Goal: Information Seeking & Learning: Check status

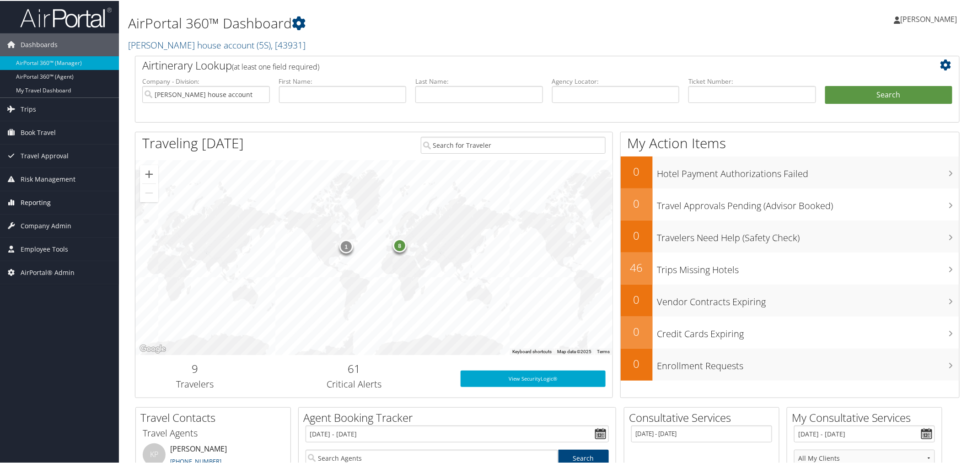
click at [39, 205] on span "Reporting" at bounding box center [36, 201] width 30 height 23
click at [219, 42] on link "Sonny Chatrath house account ( 5S ) , [ 43931 ]" at bounding box center [216, 44] width 177 height 12
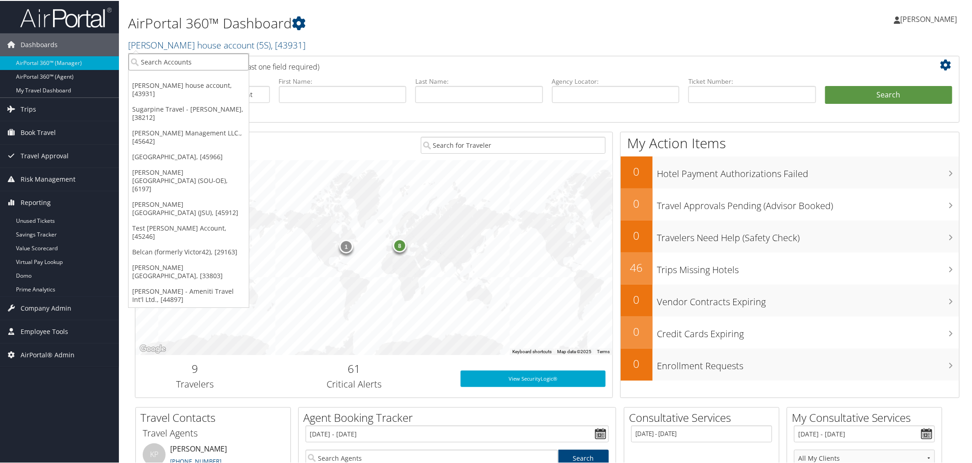
click at [207, 53] on input "search" at bounding box center [188, 61] width 120 height 17
type input "gms"
drag, startPoint x: 212, startPoint y: 85, endPoint x: 208, endPoint y: 80, distance: 6.2
click at [212, 85] on div "Account" at bounding box center [218, 86] width 191 height 8
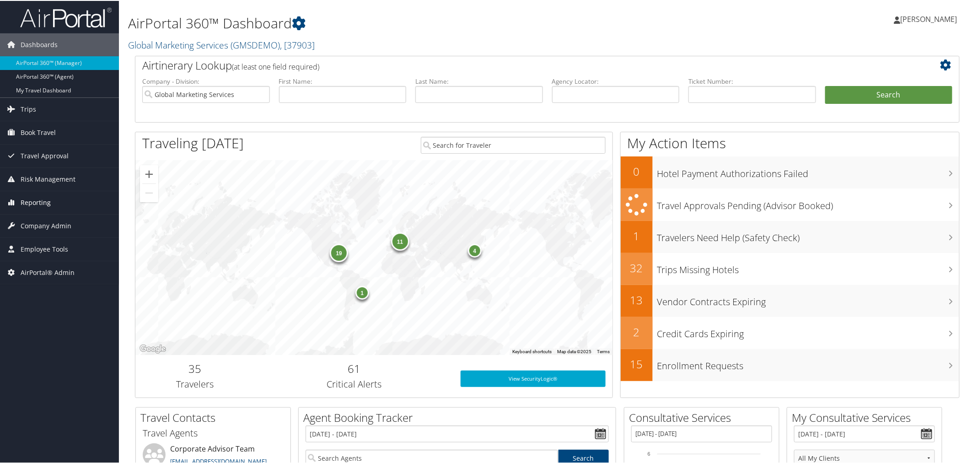
click at [60, 195] on link "Reporting" at bounding box center [59, 201] width 119 height 23
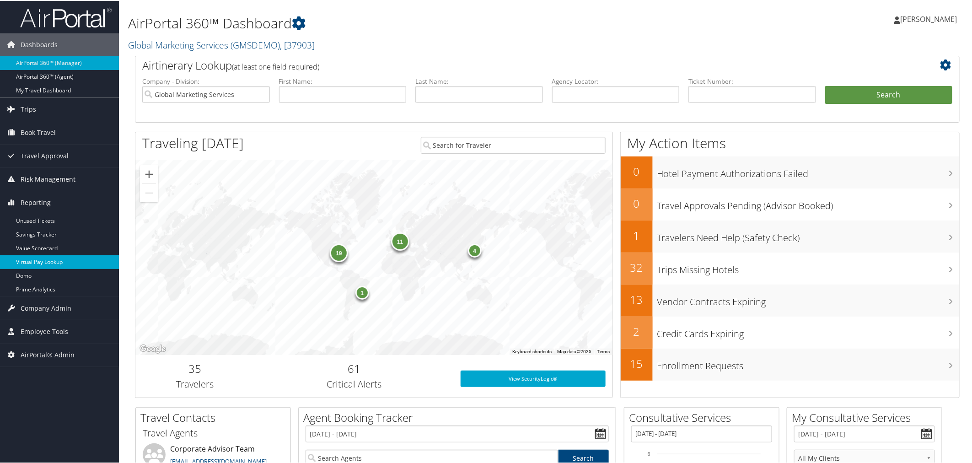
drag, startPoint x: 40, startPoint y: 262, endPoint x: 38, endPoint y: 267, distance: 5.9
drag, startPoint x: 35, startPoint y: 284, endPoint x: 43, endPoint y: 279, distance: 9.9
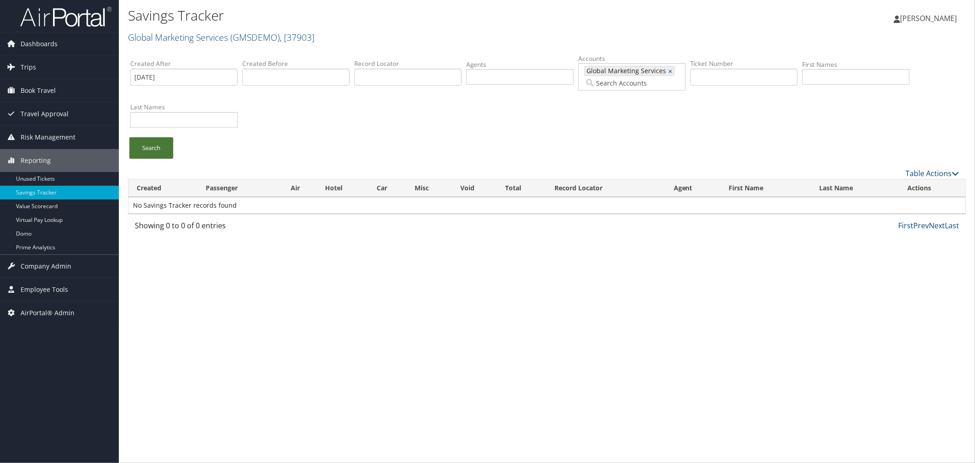
click at [157, 143] on link "Search" at bounding box center [151, 147] width 44 height 21
click at [253, 81] on input "text" at bounding box center [295, 77] width 107 height 17
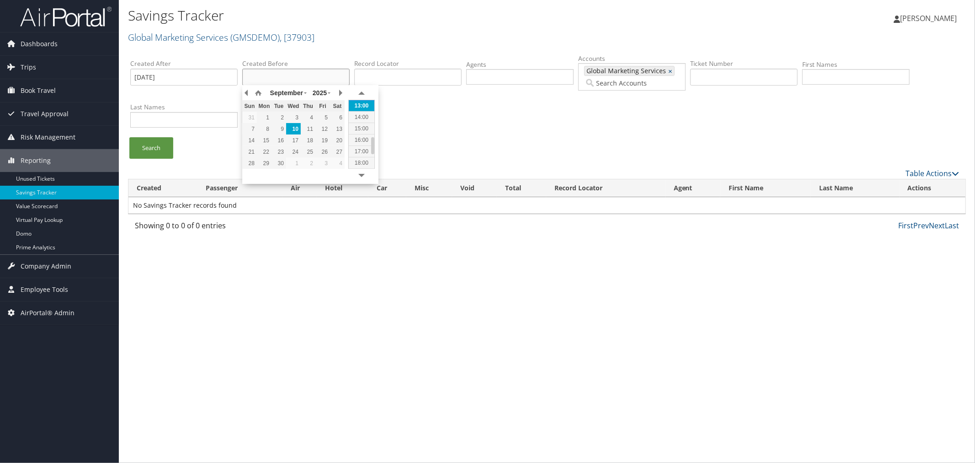
click at [295, 125] on div "10" at bounding box center [293, 129] width 15 height 8
type input "2025-09-10 12:50"
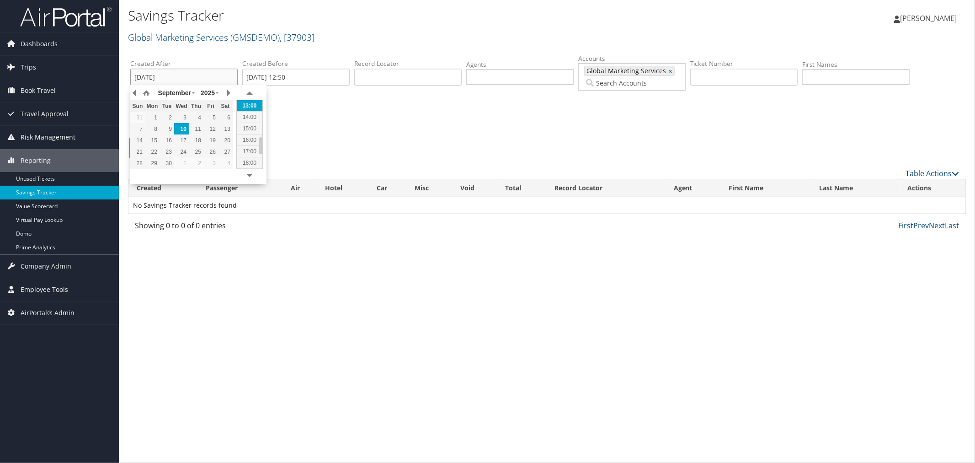
drag, startPoint x: 209, startPoint y: 76, endPoint x: 134, endPoint y: 75, distance: 75.0
click at [134, 75] on input "08/10/2025" at bounding box center [183, 77] width 107 height 17
click at [314, 116] on div "Created After Created Before 2025-09-10 12:50 Record Locator Agents Accounts 37…" at bounding box center [547, 95] width 838 height 86
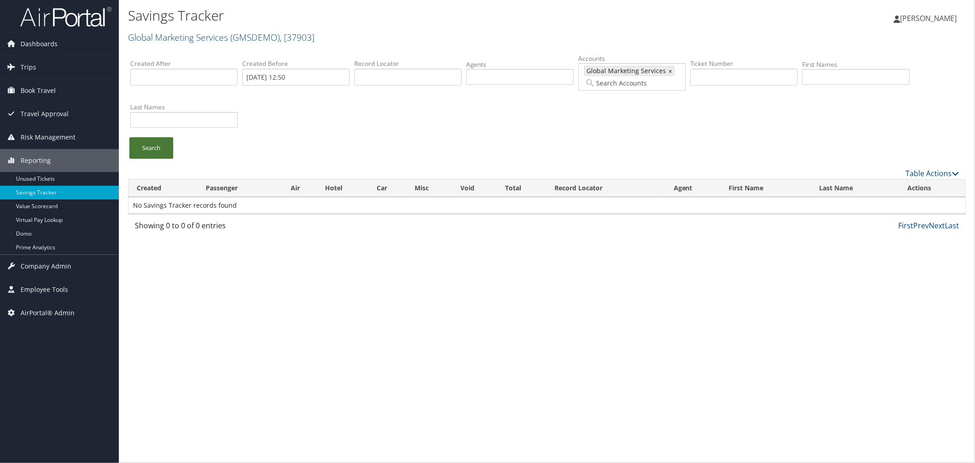
click at [161, 142] on link "Search" at bounding box center [151, 147] width 44 height 21
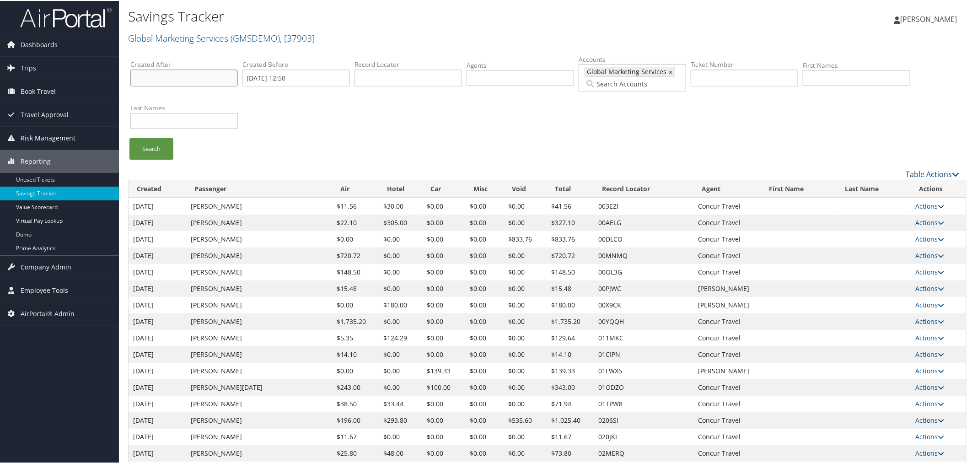
click at [178, 72] on input "text" at bounding box center [183, 77] width 107 height 17
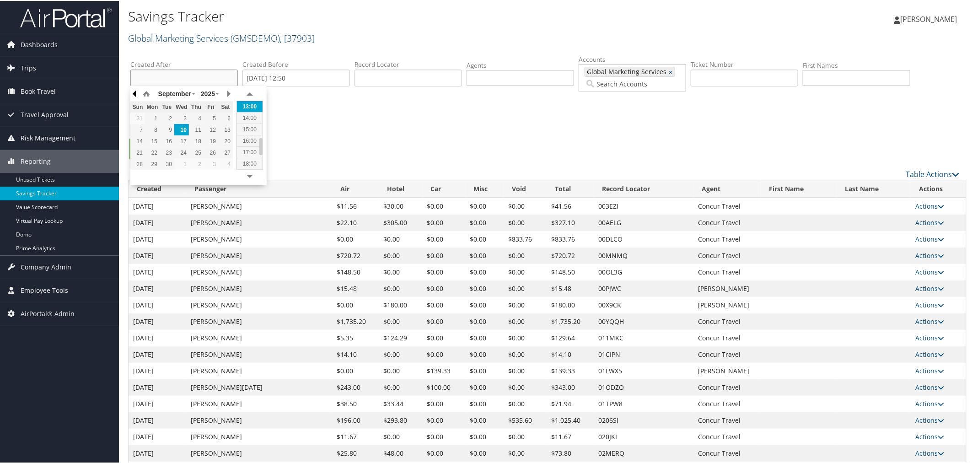
click at [137, 93] on button "button" at bounding box center [134, 93] width 9 height 14
click at [212, 117] on div "1" at bounding box center [210, 117] width 15 height 8
type input "2025-08-01 12:51"
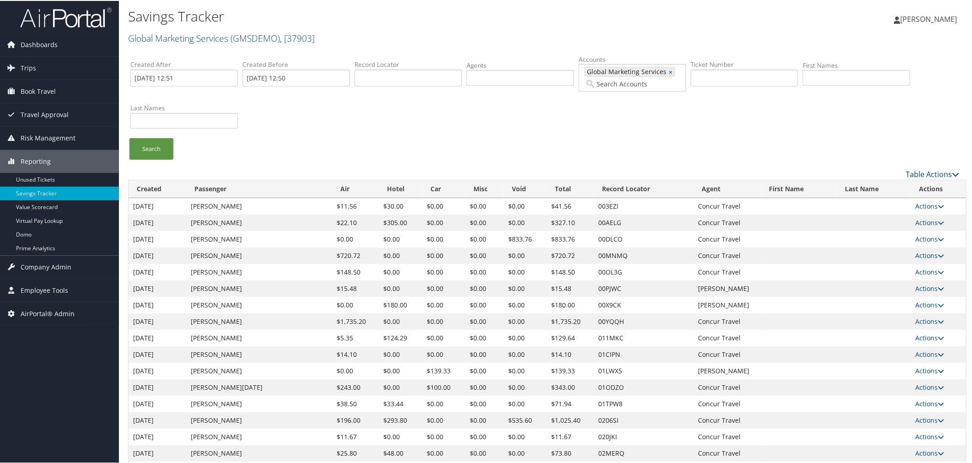
click at [336, 144] on ul "Search" at bounding box center [551, 152] width 843 height 31
click at [165, 150] on link "Search" at bounding box center [151, 147] width 44 height 21
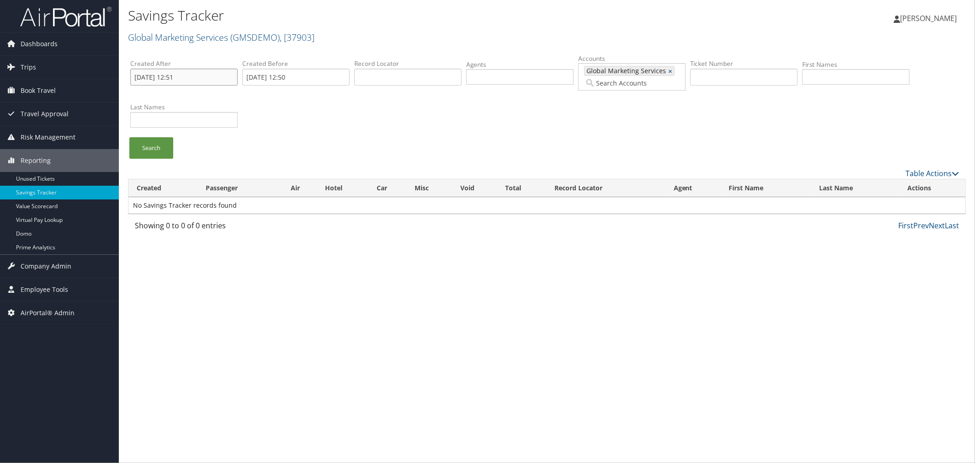
click at [194, 79] on input "2025-08-01 12:51" at bounding box center [183, 77] width 107 height 17
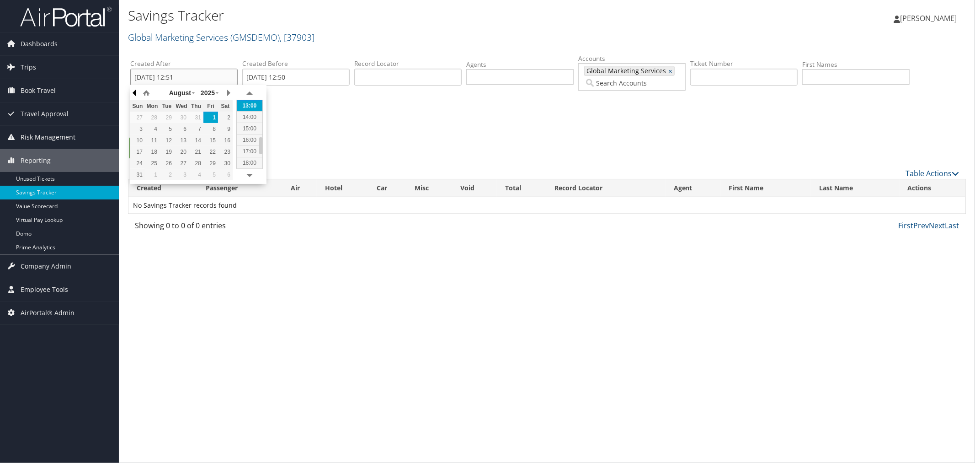
click at [134, 95] on button "button" at bounding box center [134, 93] width 9 height 14
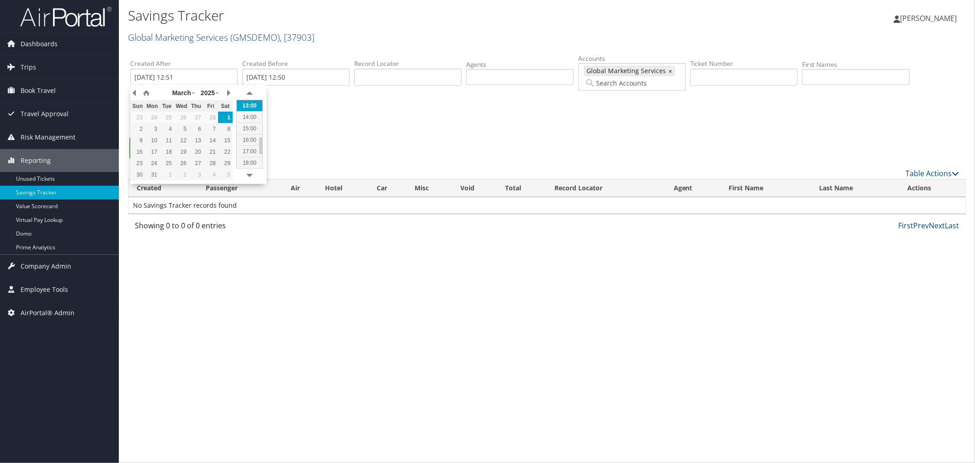
click at [334, 118] on div "Created After 2025-08-01 12:51 Created Before 2025-09-10 12:50 Record Locator A…" at bounding box center [547, 95] width 838 height 86
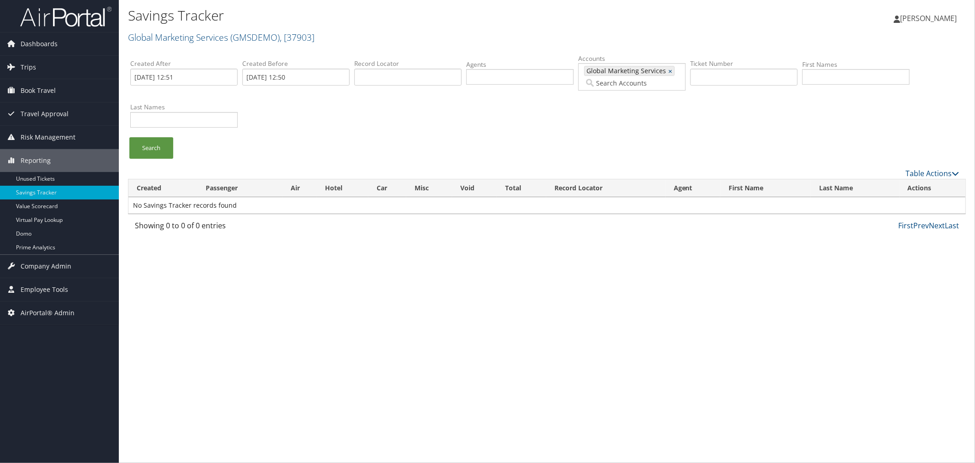
click at [286, 110] on div "Created After 2025-08-01 12:51 Created Before 2025-09-10 12:50 Record Locator A…" at bounding box center [547, 95] width 838 height 86
click at [161, 142] on link "Search" at bounding box center [151, 147] width 44 height 21
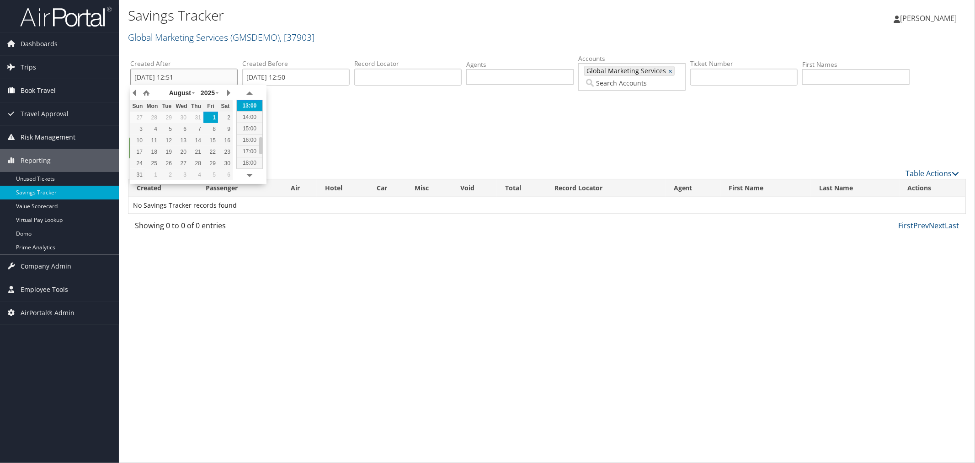
drag, startPoint x: 194, startPoint y: 80, endPoint x: 111, endPoint y: 80, distance: 83.2
click at [111, 80] on div "Dashboards AirPortal 360™ (Manager) AirPortal 360™ (Agent) My Travel Dashboard …" at bounding box center [487, 231] width 975 height 463
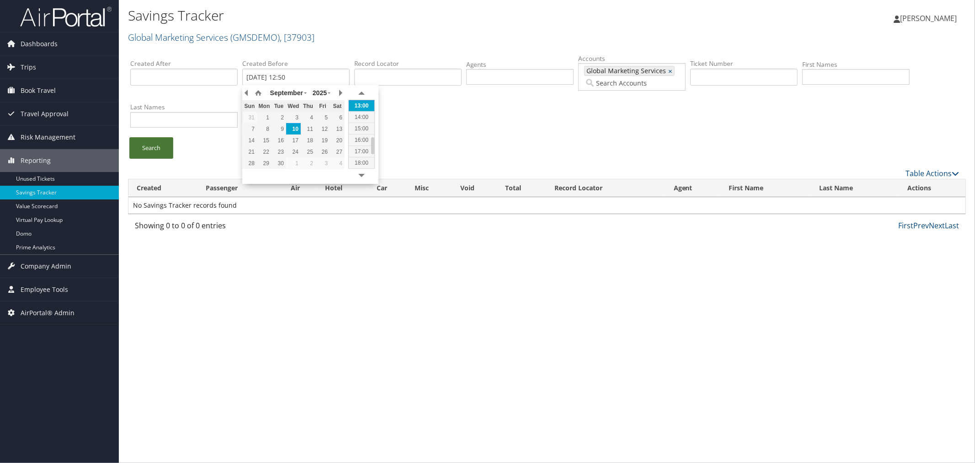
click at [159, 146] on link "Search" at bounding box center [151, 147] width 44 height 21
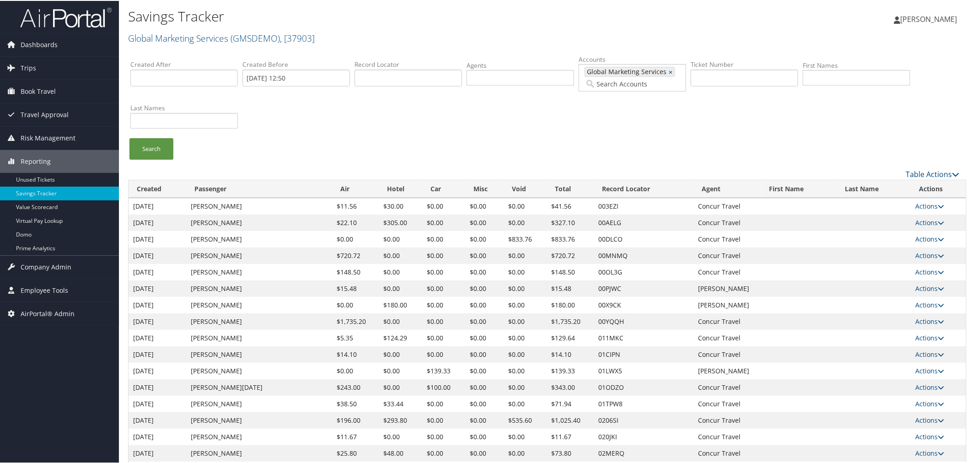
click at [171, 188] on th "Created" at bounding box center [157, 188] width 58 height 18
click at [176, 188] on th "Created" at bounding box center [157, 188] width 59 height 18
click at [192, 80] on input "text" at bounding box center [183, 77] width 107 height 17
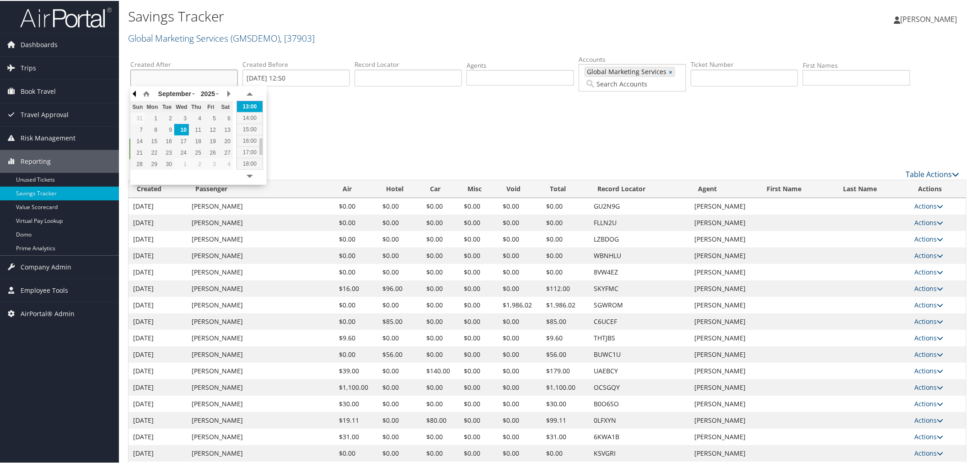
click at [138, 94] on button "button" at bounding box center [134, 93] width 9 height 14
click at [214, 116] on div "1" at bounding box center [210, 117] width 15 height 8
type input "2025-08-01 12:51"
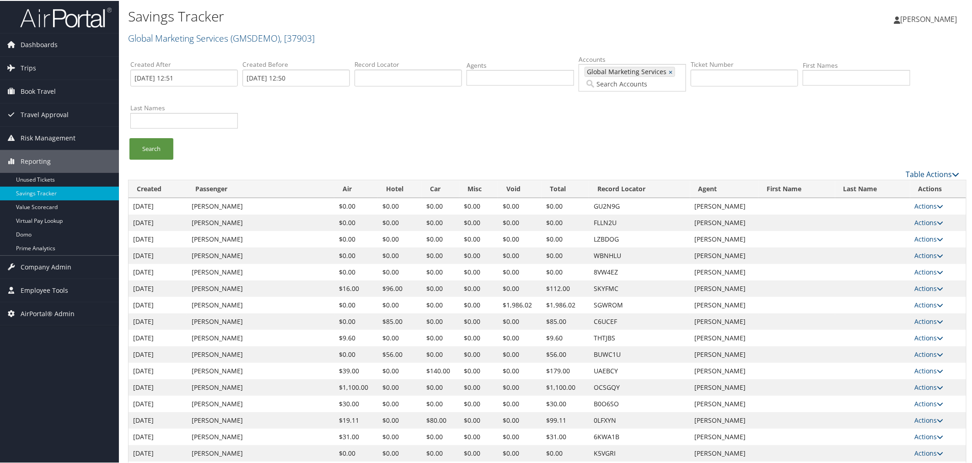
click at [291, 118] on div "Created After 2025-08-01 12:51 Created Before 2025-09-10 12:50 Record Locator A…" at bounding box center [547, 95] width 838 height 86
click at [156, 141] on link "Search" at bounding box center [151, 147] width 44 height 21
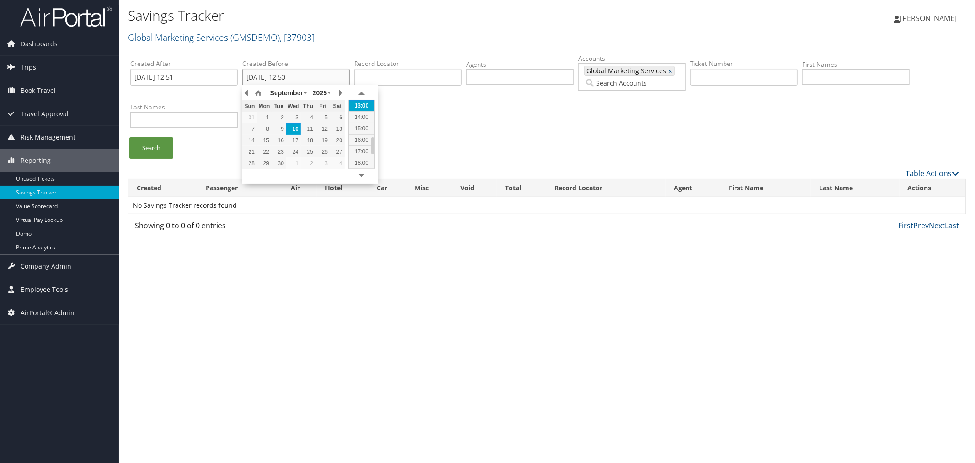
drag, startPoint x: 300, startPoint y: 77, endPoint x: 247, endPoint y: 81, distance: 52.7
click at [247, 81] on input "2025-09-10 12:50" at bounding box center [295, 77] width 107 height 17
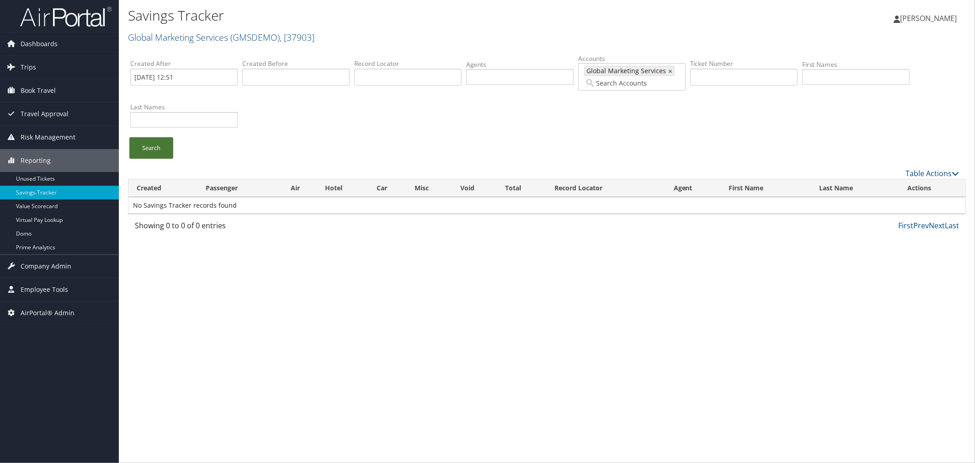
click at [152, 149] on link "Search" at bounding box center [151, 147] width 44 height 21
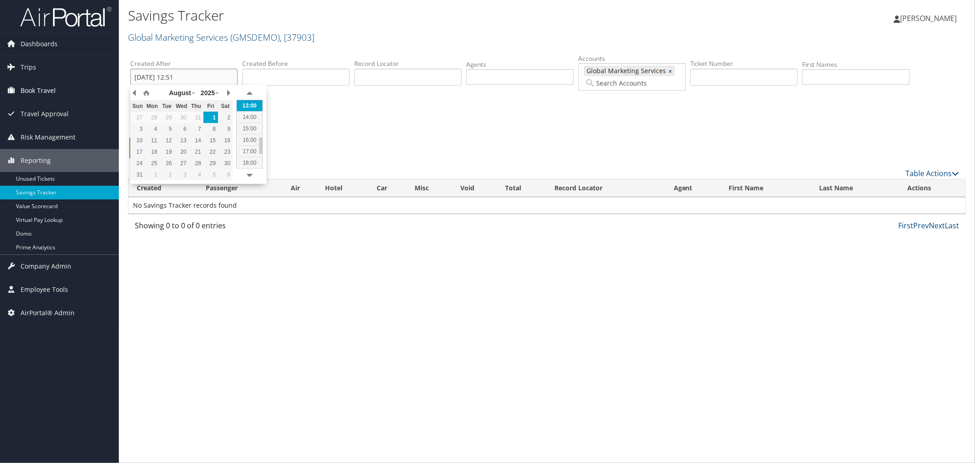
drag, startPoint x: 202, startPoint y: 80, endPoint x: 110, endPoint y: 80, distance: 91.5
click at [110, 80] on div "Dashboards AirPortal 360™ (Manager) AirPortal 360™ (Agent) My Travel Dashboard …" at bounding box center [487, 231] width 975 height 463
drag, startPoint x: 334, startPoint y: 106, endPoint x: 228, endPoint y: 119, distance: 107.3
click at [333, 106] on div "Created After 2025-09-10 12:52 Created Before Record Locator Agents Accounts 37…" at bounding box center [547, 95] width 838 height 86
drag, startPoint x: 190, startPoint y: 77, endPoint x: 176, endPoint y: 79, distance: 13.8
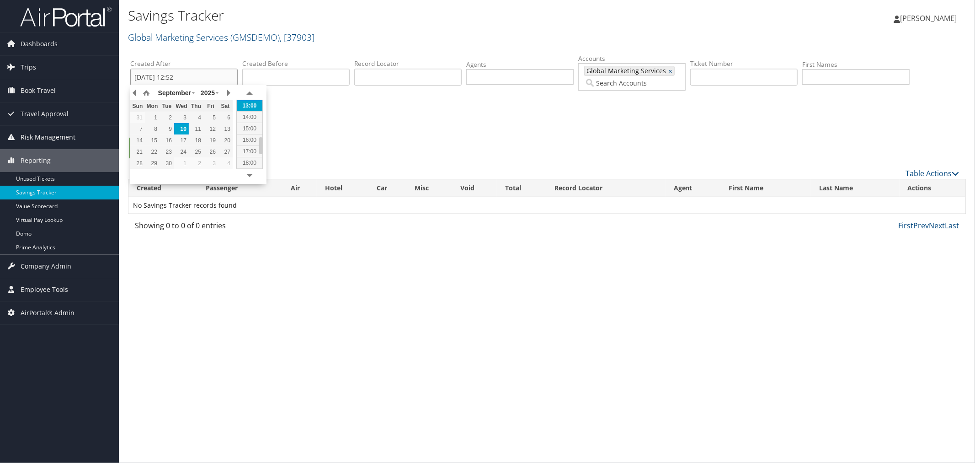
click at [176, 79] on input "2025-09-10 12:52" at bounding box center [183, 77] width 107 height 17
click at [137, 95] on button "button" at bounding box center [134, 93] width 9 height 14
click at [140, 115] on div "1" at bounding box center [137, 117] width 15 height 8
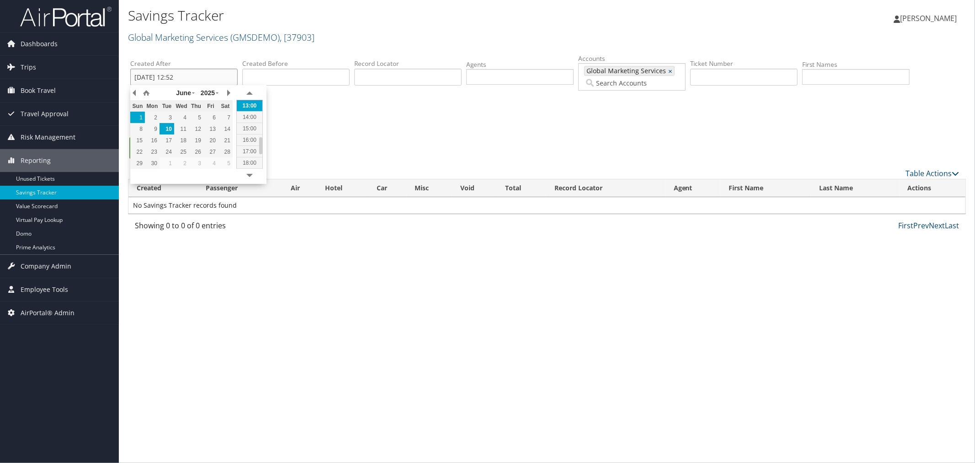
type input "2025-06-01 12:52"
click at [345, 116] on div "Created After 2025-06-01 12:52 Created Before Record Locator Agents Accounts 37…" at bounding box center [547, 95] width 838 height 86
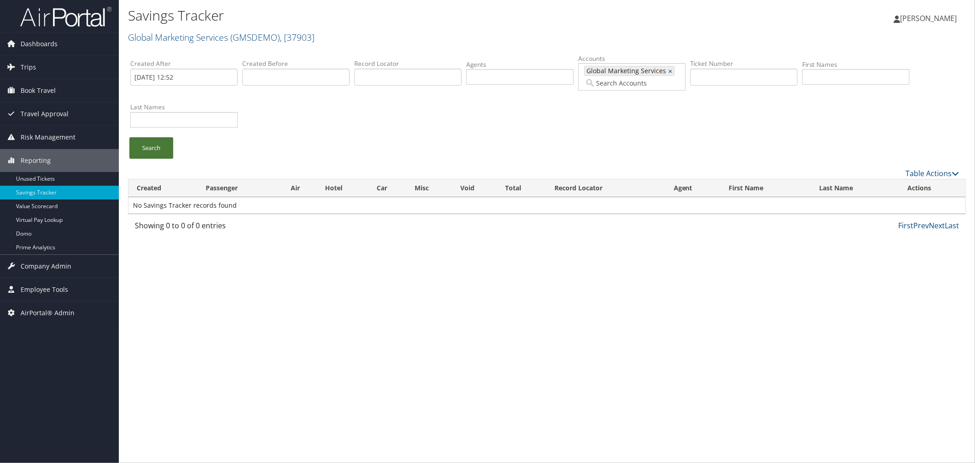
click at [153, 142] on link "Search" at bounding box center [151, 147] width 44 height 21
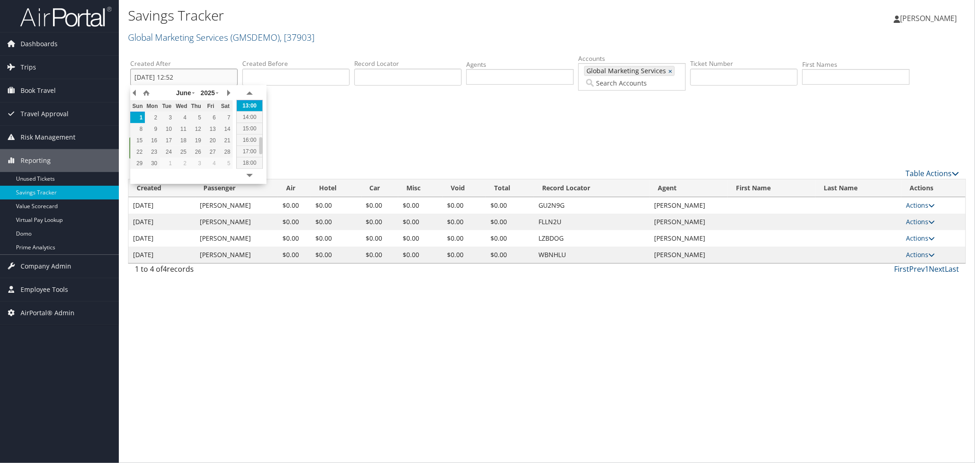
drag, startPoint x: 199, startPoint y: 77, endPoint x: 128, endPoint y: 80, distance: 70.5
click at [128, 80] on div "Created After 2025-06-01 12:52" at bounding box center [180, 75] width 114 height 33
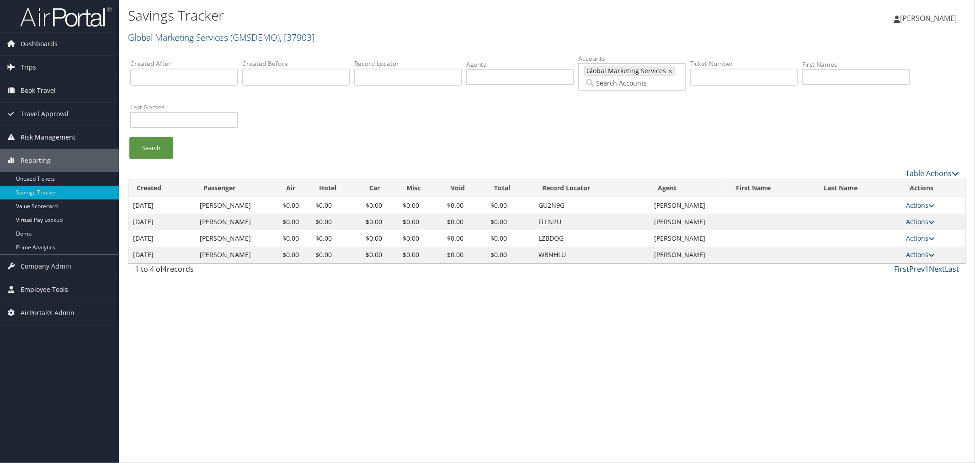
drag, startPoint x: 367, startPoint y: 121, endPoint x: 349, endPoint y: 121, distance: 17.8
click at [367, 121] on div "Created After Created Before Record Locator Agents Accounts 37903 Global Market…" at bounding box center [547, 95] width 838 height 86
click at [145, 142] on link "Search" at bounding box center [151, 147] width 44 height 21
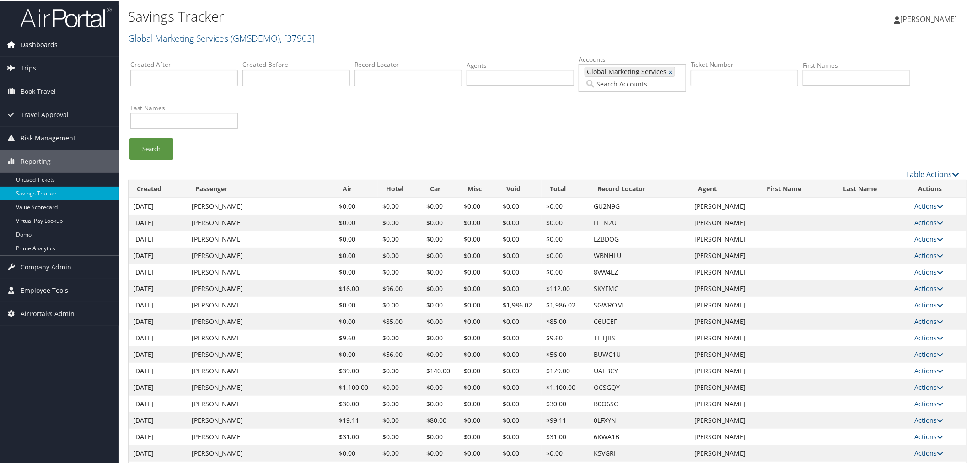
click at [33, 44] on span "Dashboards" at bounding box center [39, 43] width 37 height 23
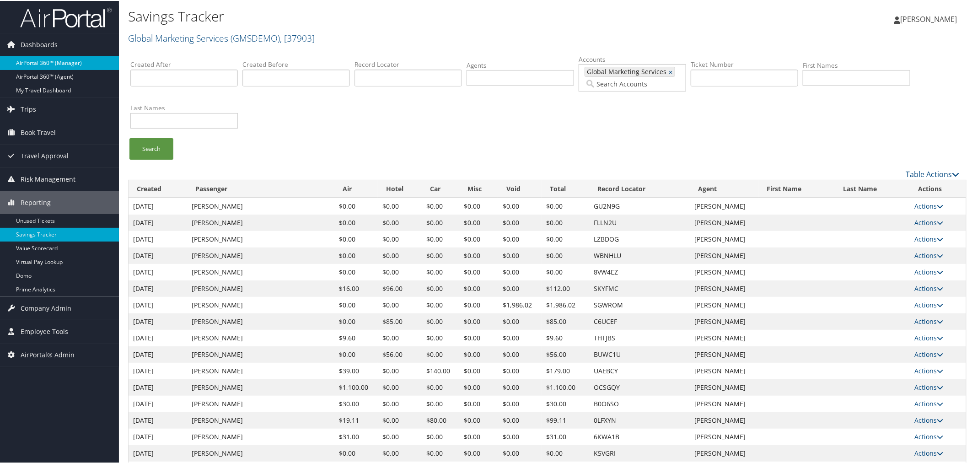
click at [47, 64] on link "AirPortal 360™ (Manager)" at bounding box center [59, 62] width 119 height 14
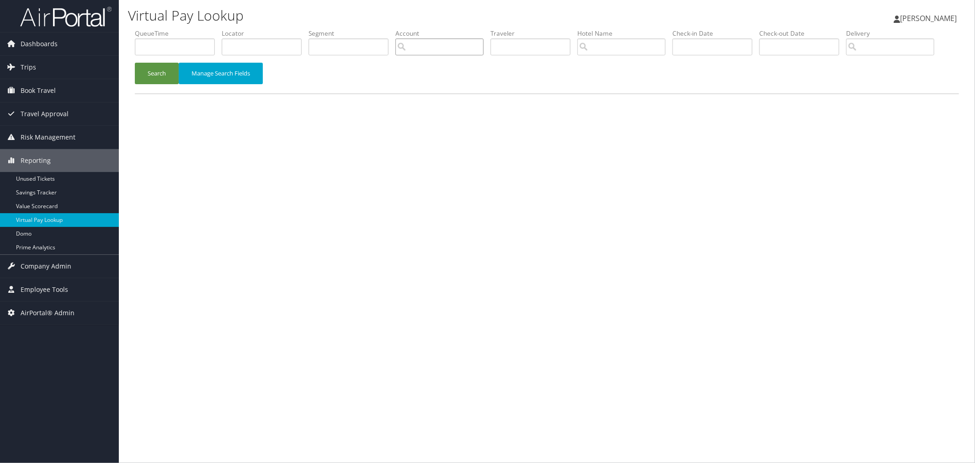
click at [483, 46] on input "search" at bounding box center [440, 46] width 88 height 17
click at [476, 72] on div "Account" at bounding box center [484, 73] width 144 height 9
type input "Global Marketing Services"
click at [163, 84] on button "Search" at bounding box center [157, 73] width 44 height 21
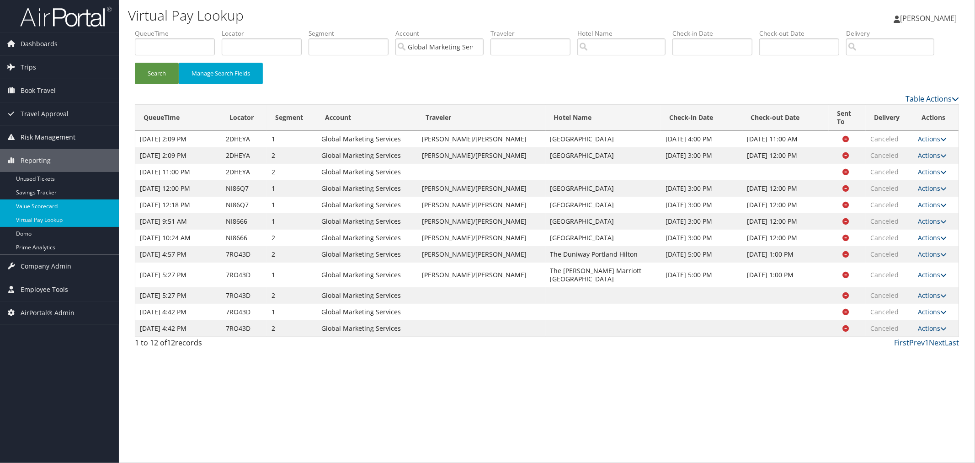
click at [49, 204] on link "Value Scorecard" at bounding box center [59, 206] width 119 height 14
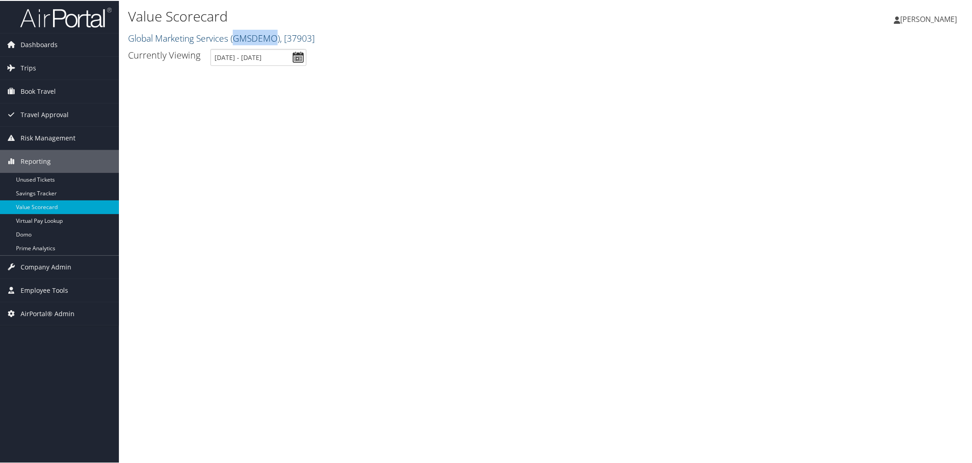
drag, startPoint x: 277, startPoint y: 37, endPoint x: 235, endPoint y: 37, distance: 41.6
click at [235, 37] on span "( GMSDEMO )" at bounding box center [254, 37] width 49 height 12
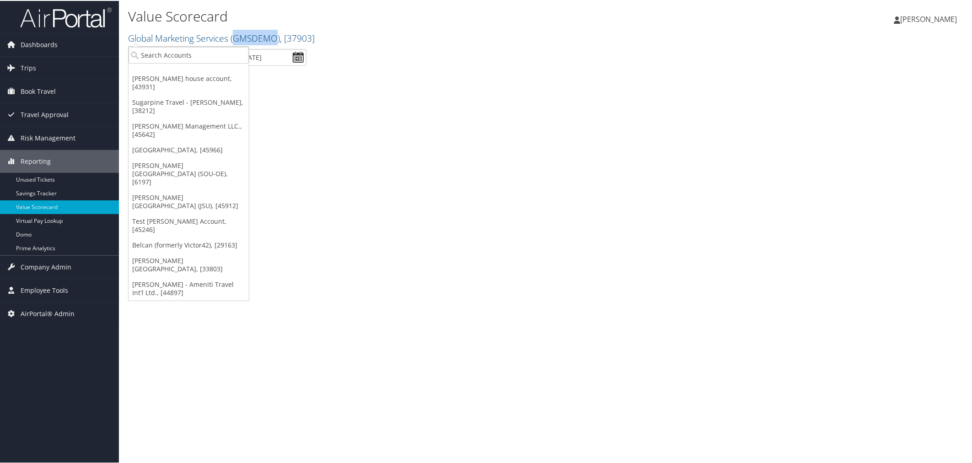
copy span "GMSDEMO"
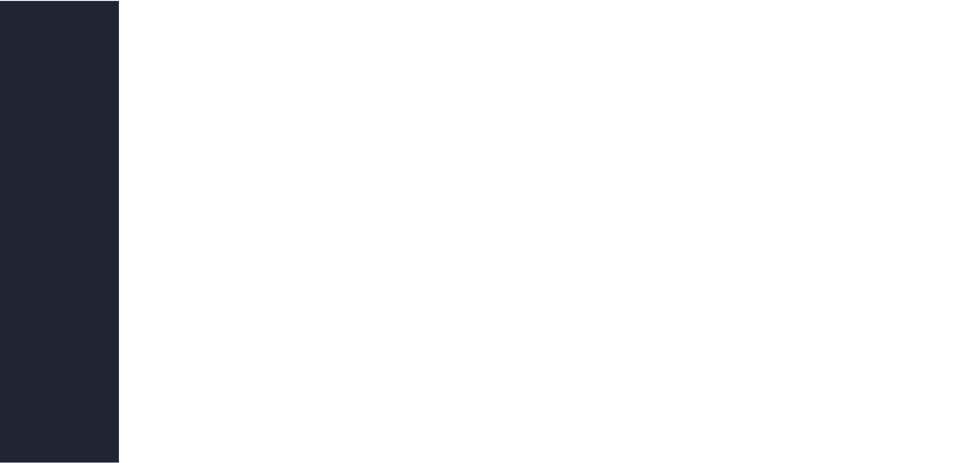
scroll to position [1321, 0]
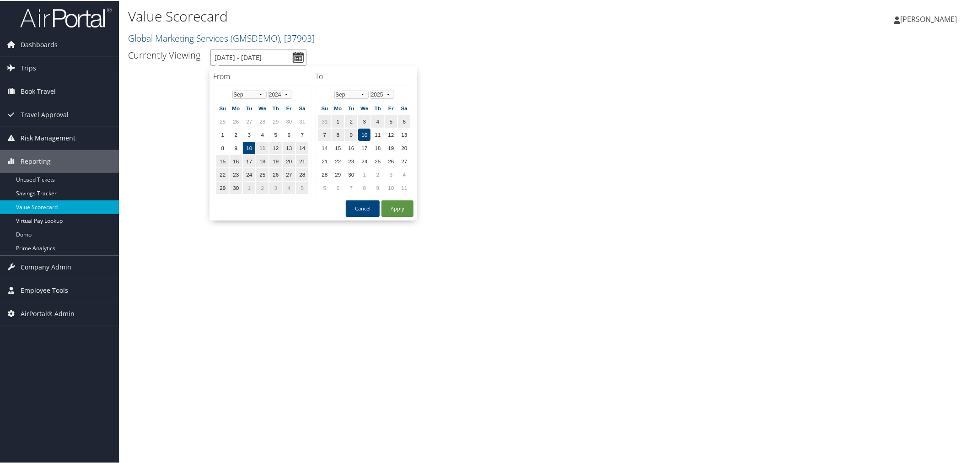
click at [295, 56] on input "[DATE] - [DATE]" at bounding box center [258, 56] width 96 height 17
click at [361, 32] on h2 "Global Marketing Services ( GMSDEMO ) , [ 37903 ]" at bounding box center [407, 37] width 559 height 16
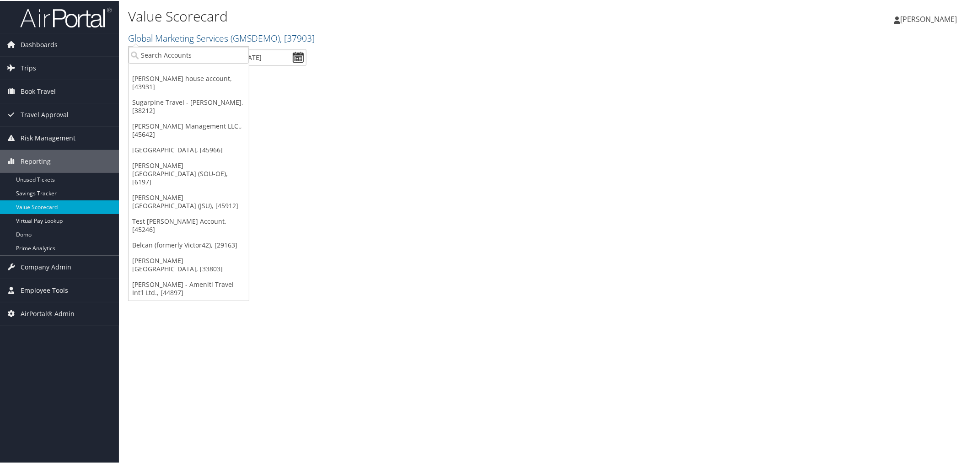
click at [285, 12] on h1 "Value Scorecard" at bounding box center [407, 15] width 559 height 19
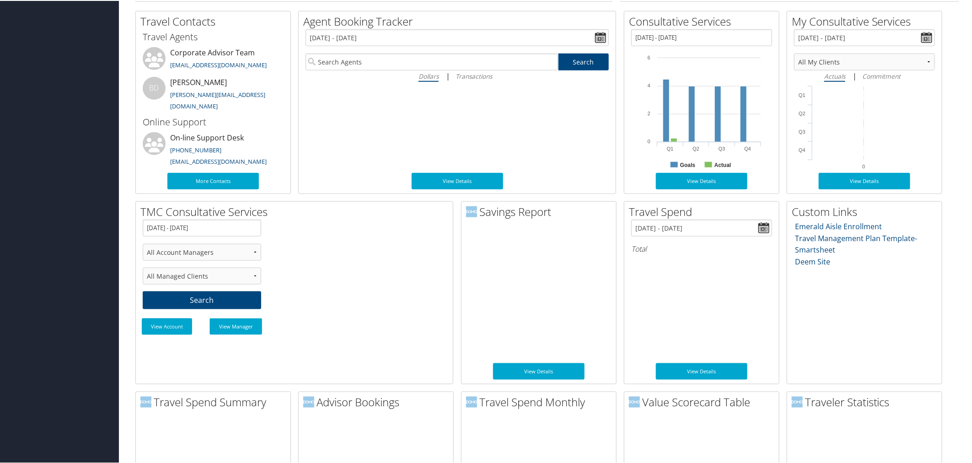
scroll to position [508, 0]
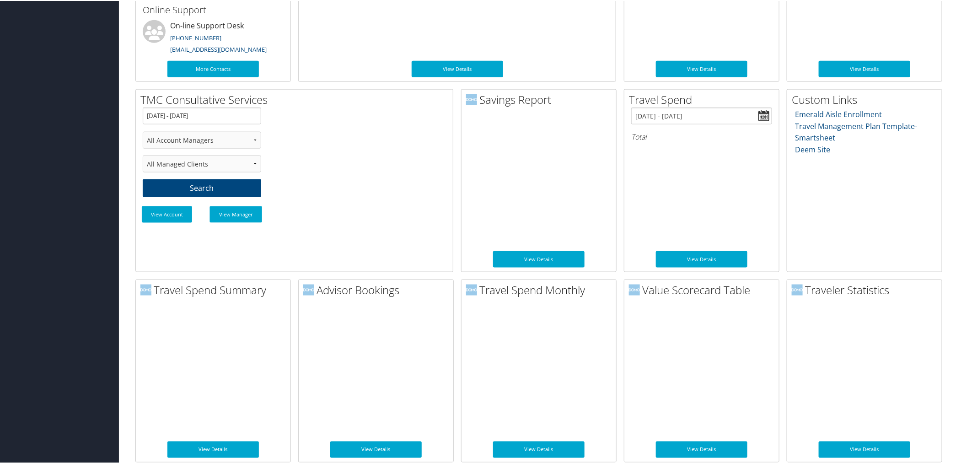
scroll to position [508, 0]
